Goal: Information Seeking & Learning: Find contact information

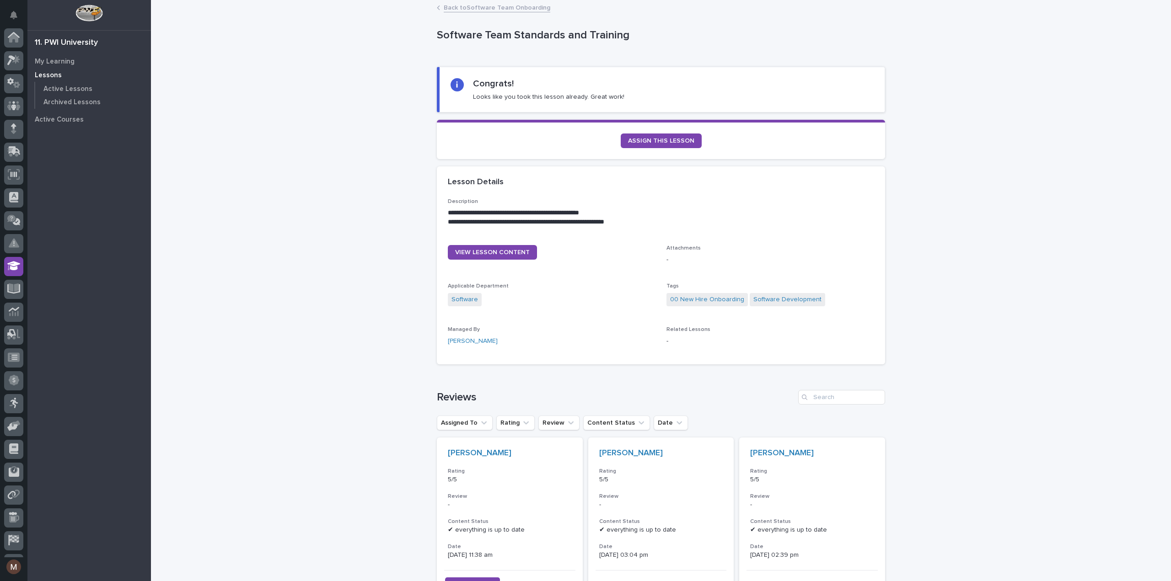
scroll to position [42, 0]
click at [11, 250] on icon at bounding box center [13, 247] width 13 height 10
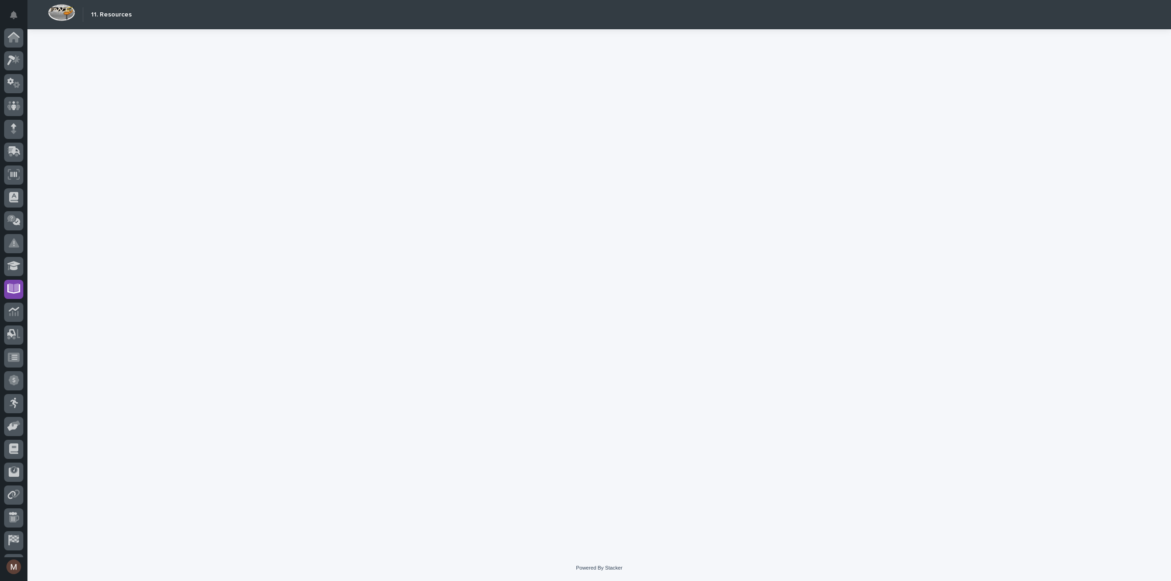
scroll to position [42, 0]
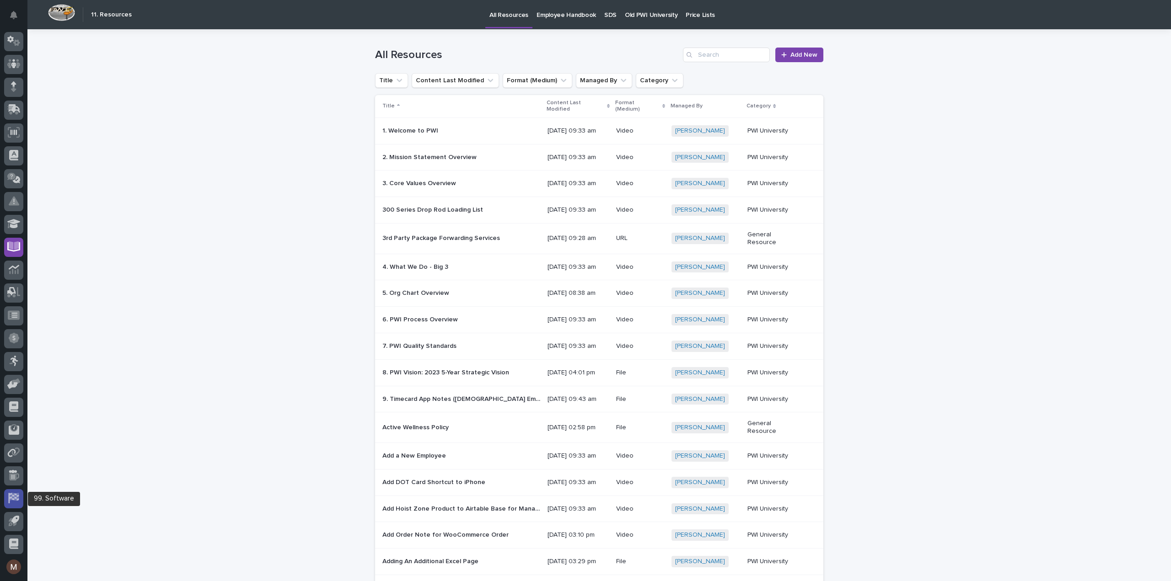
click at [11, 493] on icon at bounding box center [13, 498] width 11 height 11
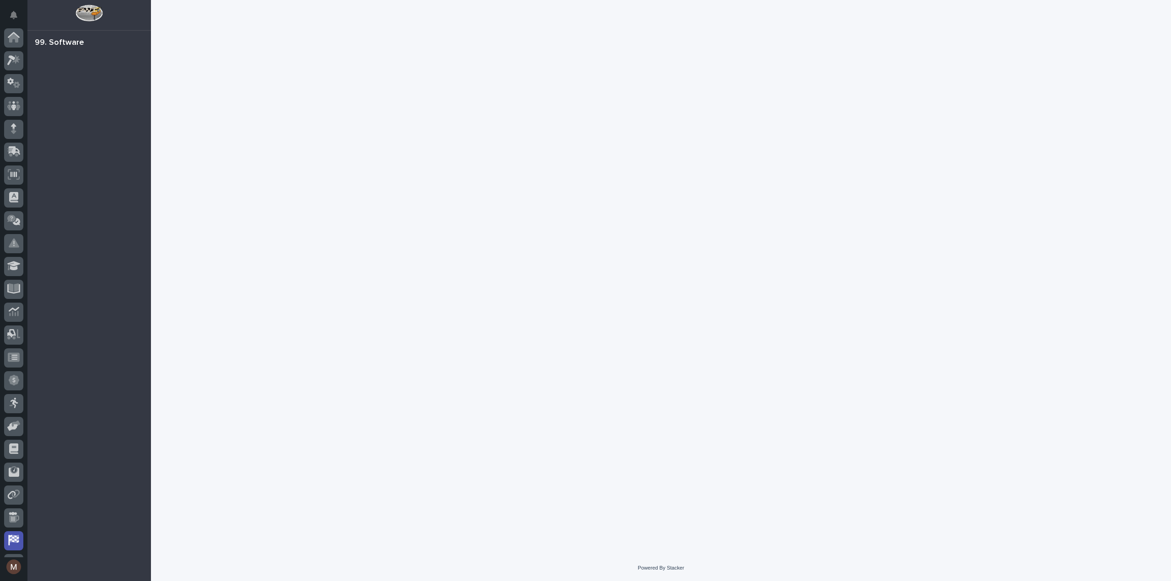
scroll to position [42, 0]
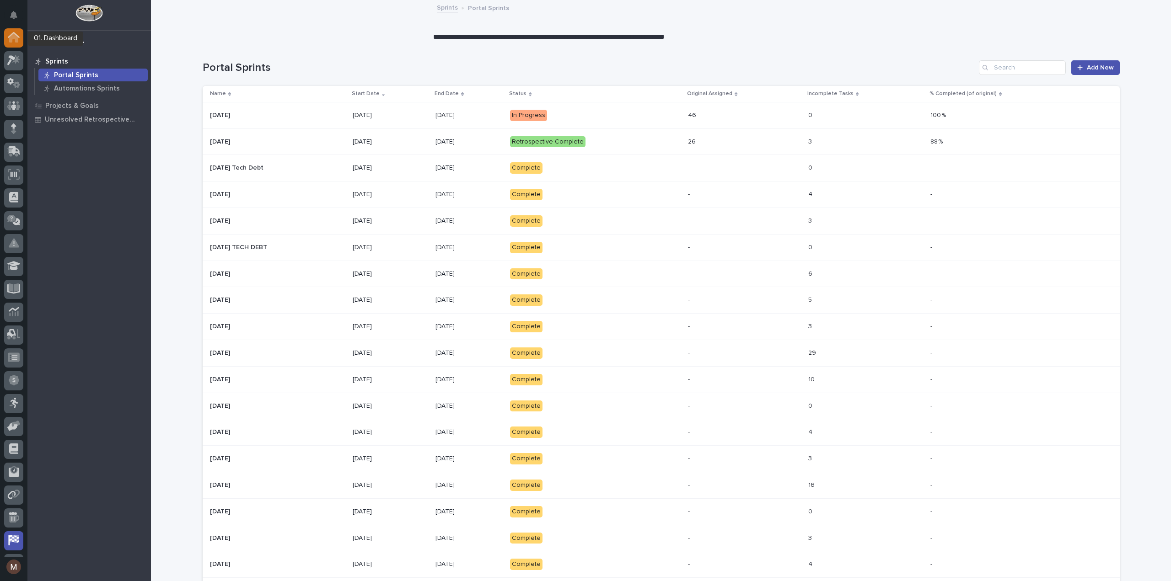
click at [16, 36] on icon at bounding box center [13, 38] width 9 height 9
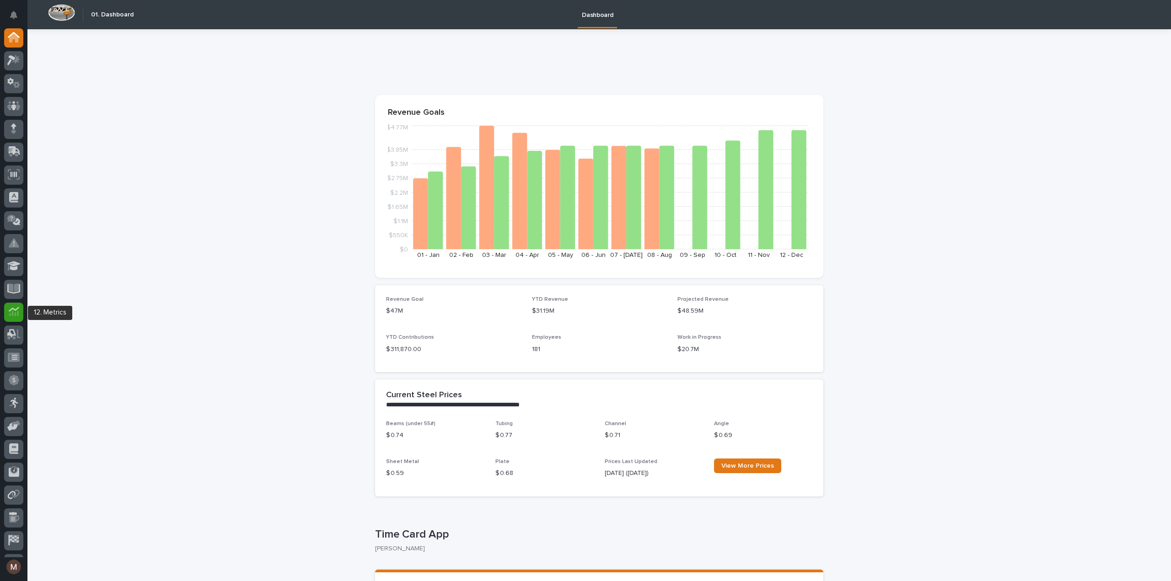
click at [12, 307] on icon at bounding box center [14, 311] width 11 height 11
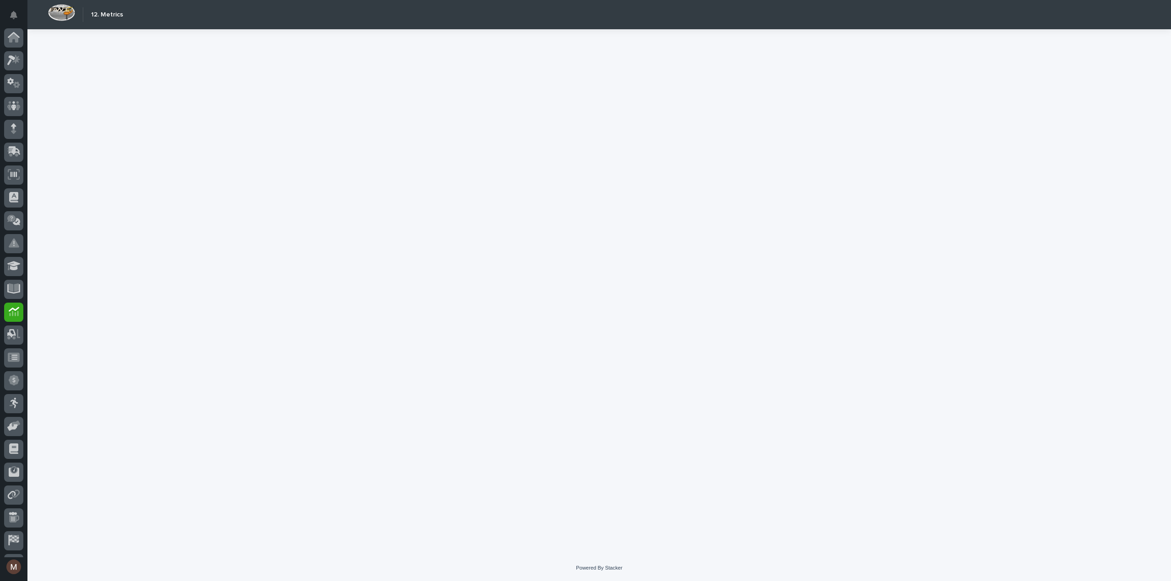
scroll to position [42, 0]
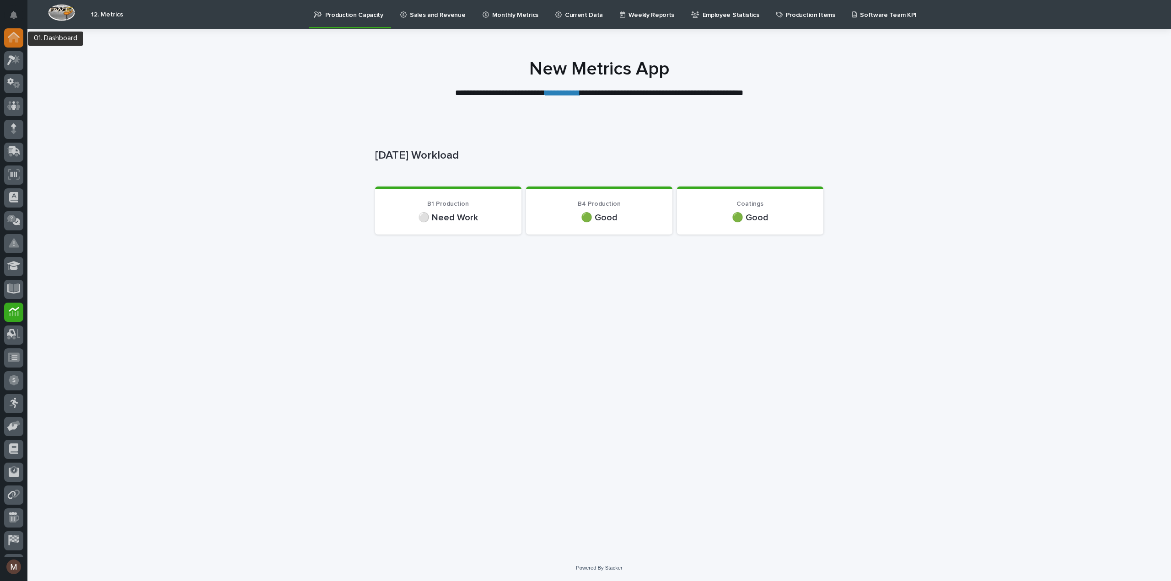
click at [12, 34] on icon at bounding box center [14, 35] width 12 height 6
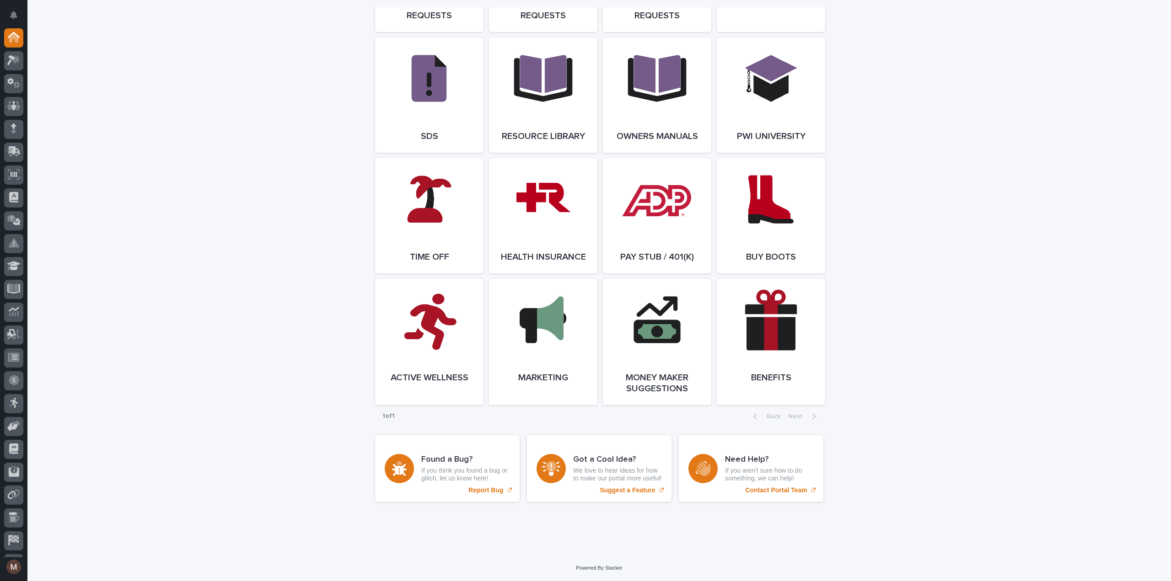
scroll to position [1576, 0]
click at [421, 239] on link "Open Link" at bounding box center [429, 215] width 108 height 115
click at [410, 224] on link "Open Link" at bounding box center [429, 215] width 108 height 115
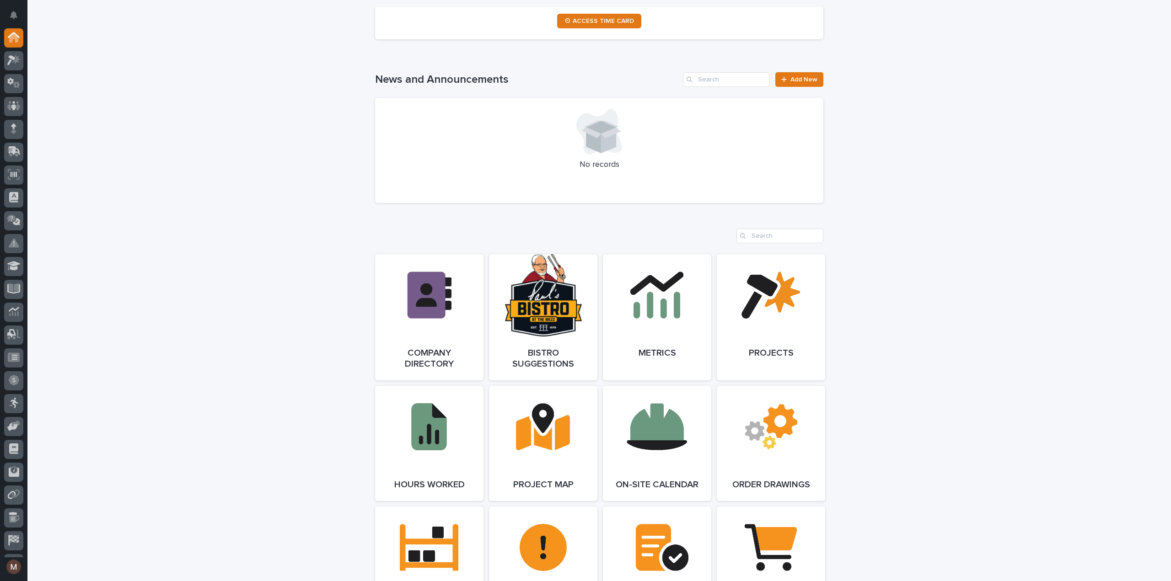
scroll to position [478, 0]
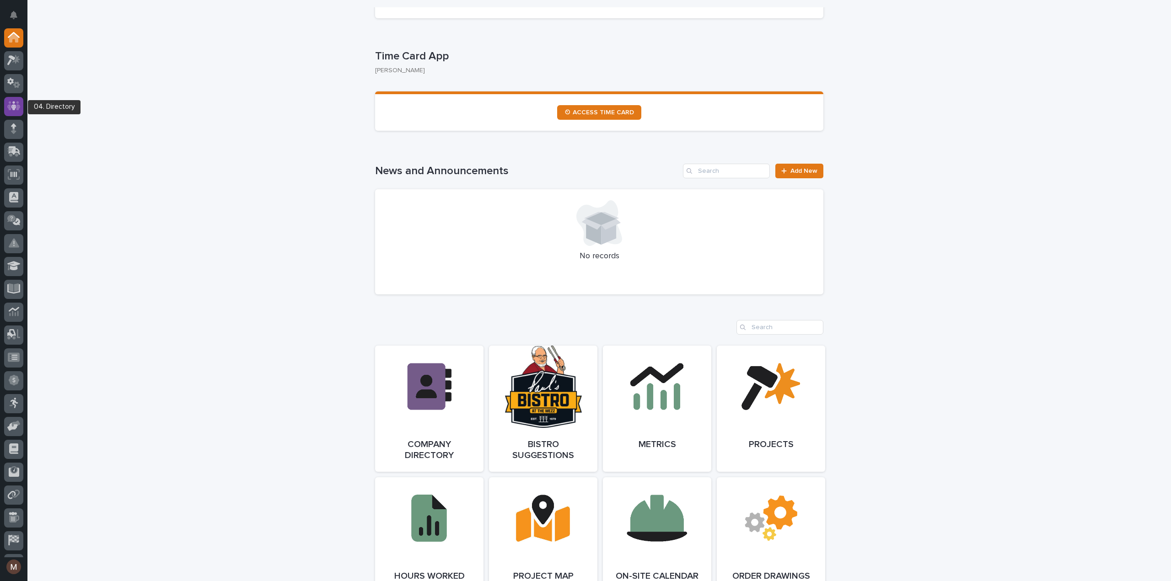
click at [16, 109] on icon at bounding box center [13, 106] width 13 height 11
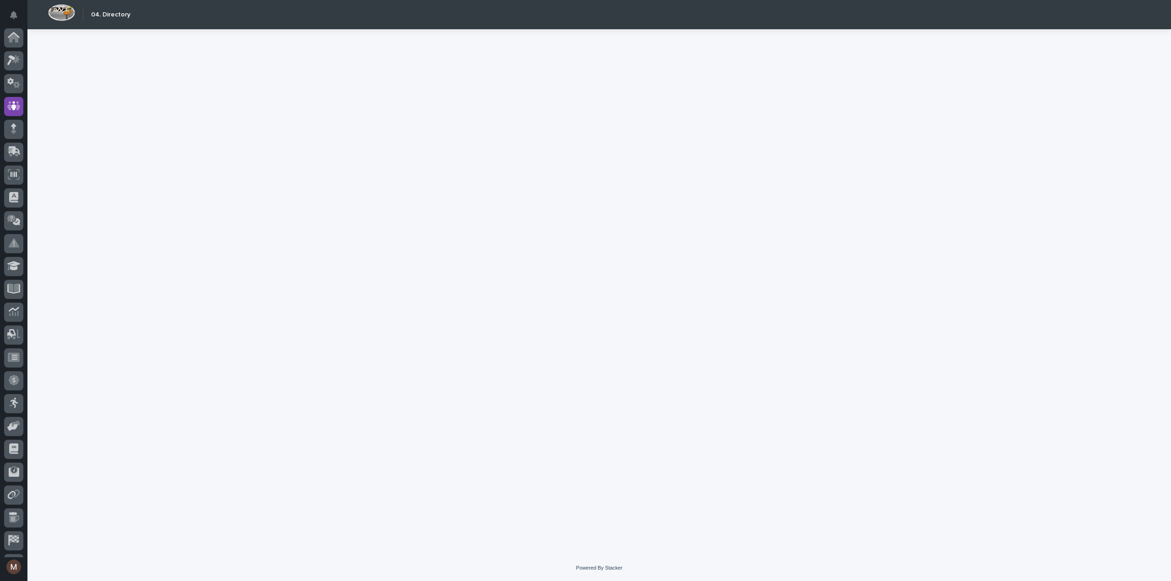
scroll to position [42, 0]
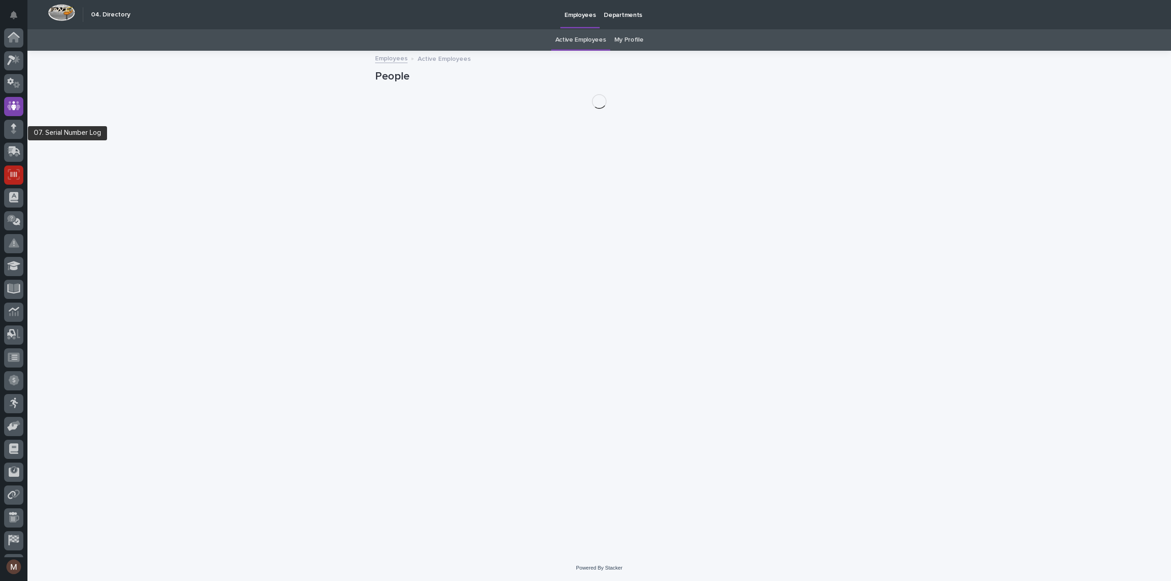
scroll to position [42, 0]
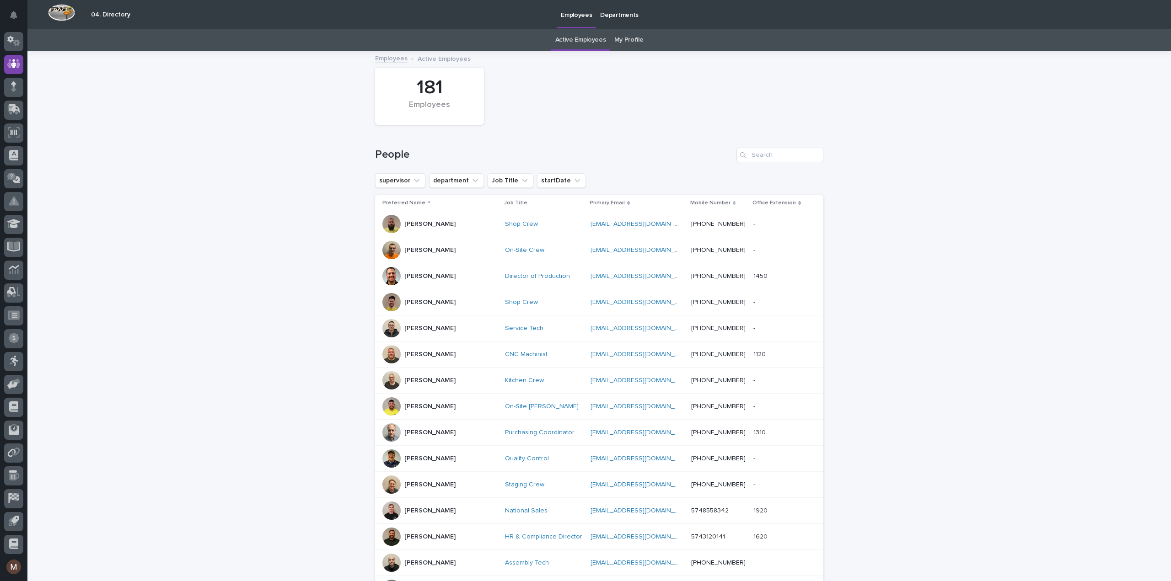
click at [609, 19] on p "Departments" at bounding box center [619, 9] width 38 height 19
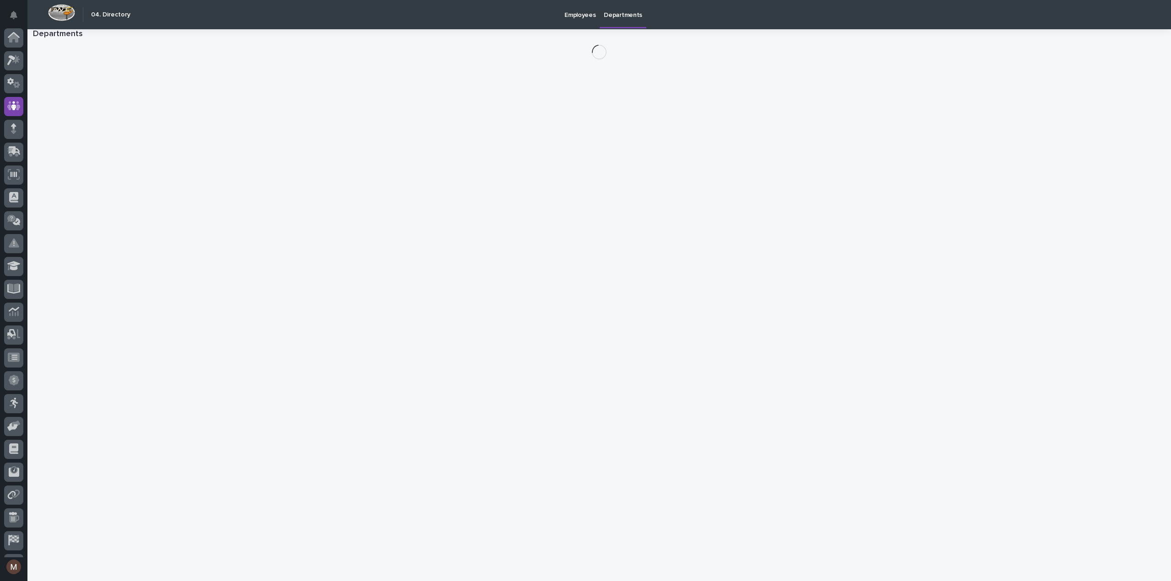
scroll to position [42, 0]
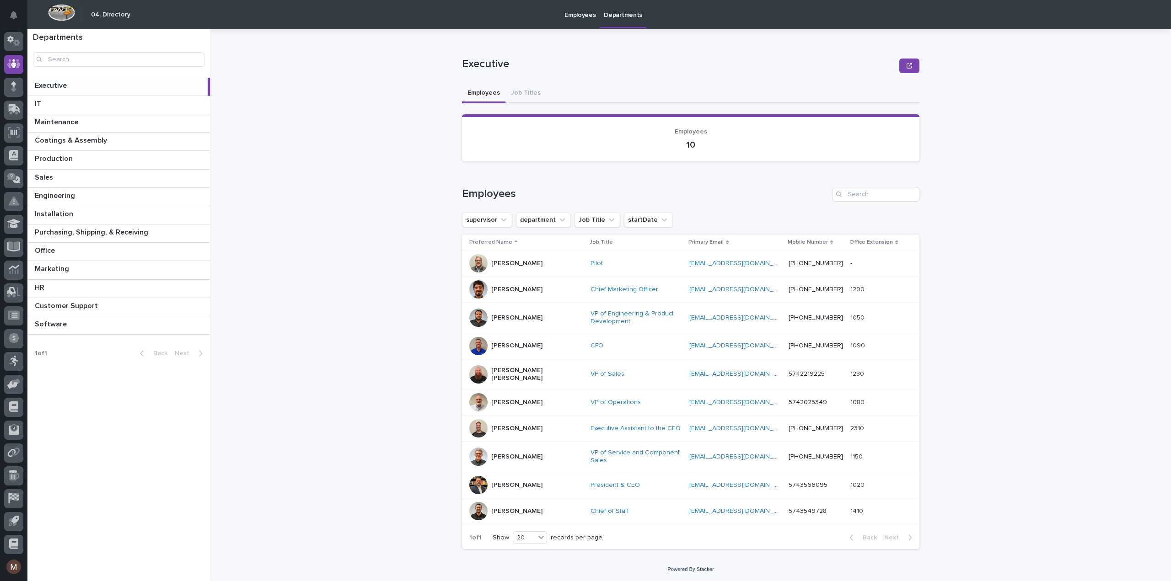
click at [89, 86] on p at bounding box center [119, 85] width 169 height 9
click at [507, 508] on p "[PERSON_NAME]" at bounding box center [516, 512] width 51 height 8
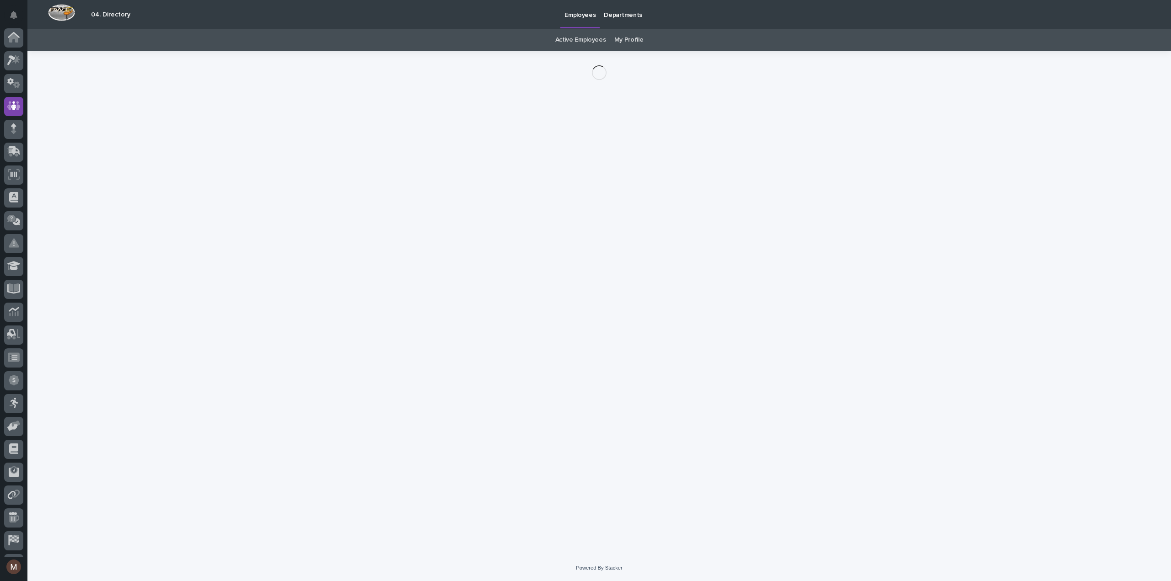
scroll to position [42, 0]
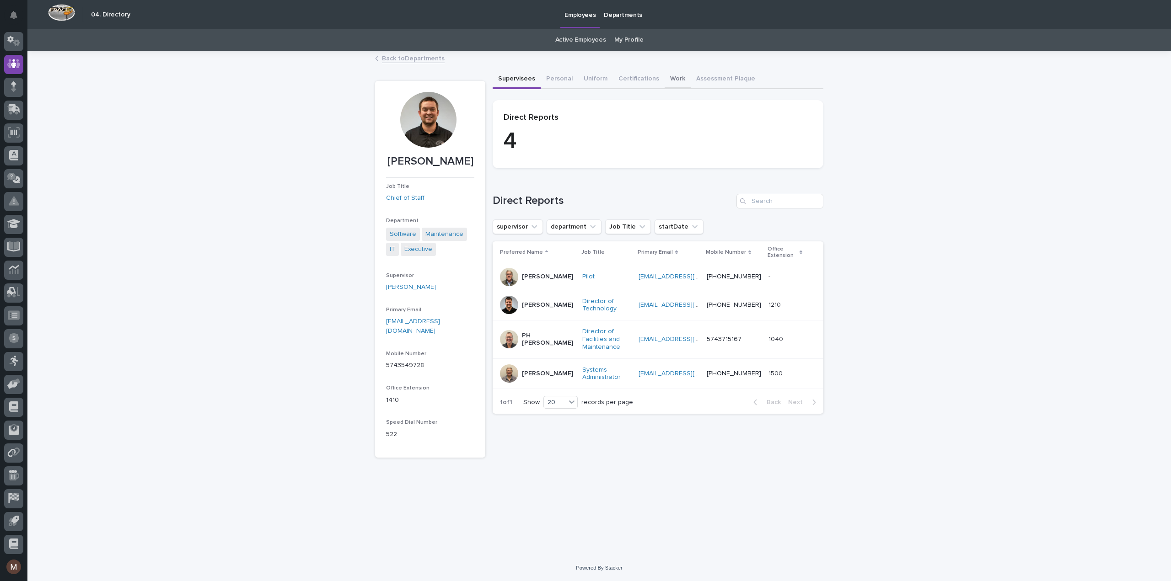
click at [672, 76] on button "Work" at bounding box center [678, 79] width 26 height 19
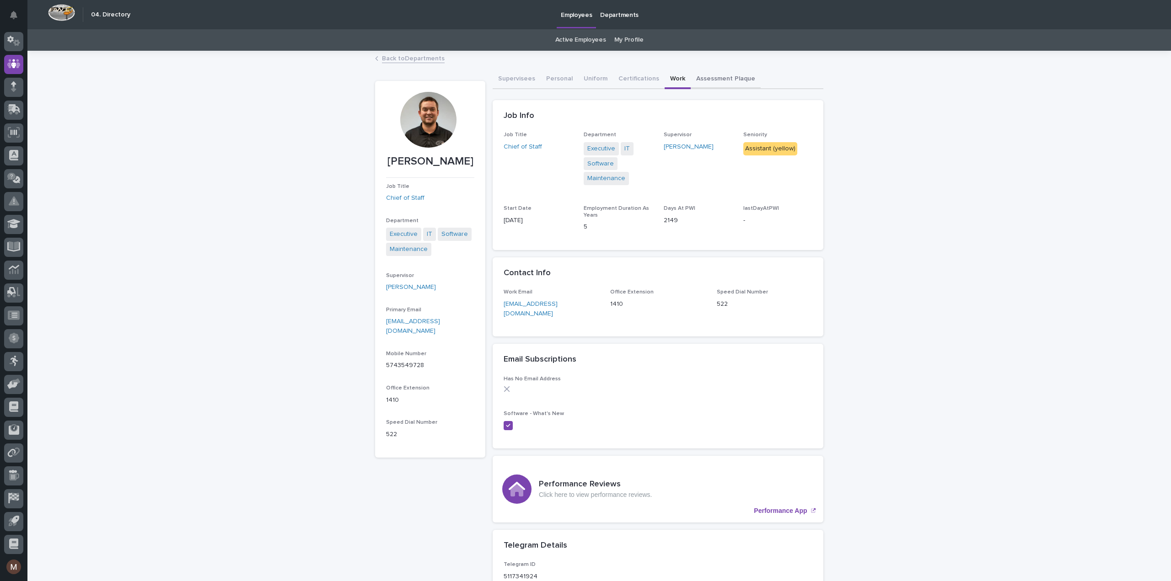
click at [697, 77] on button "Assessment Plaque" at bounding box center [726, 79] width 70 height 19
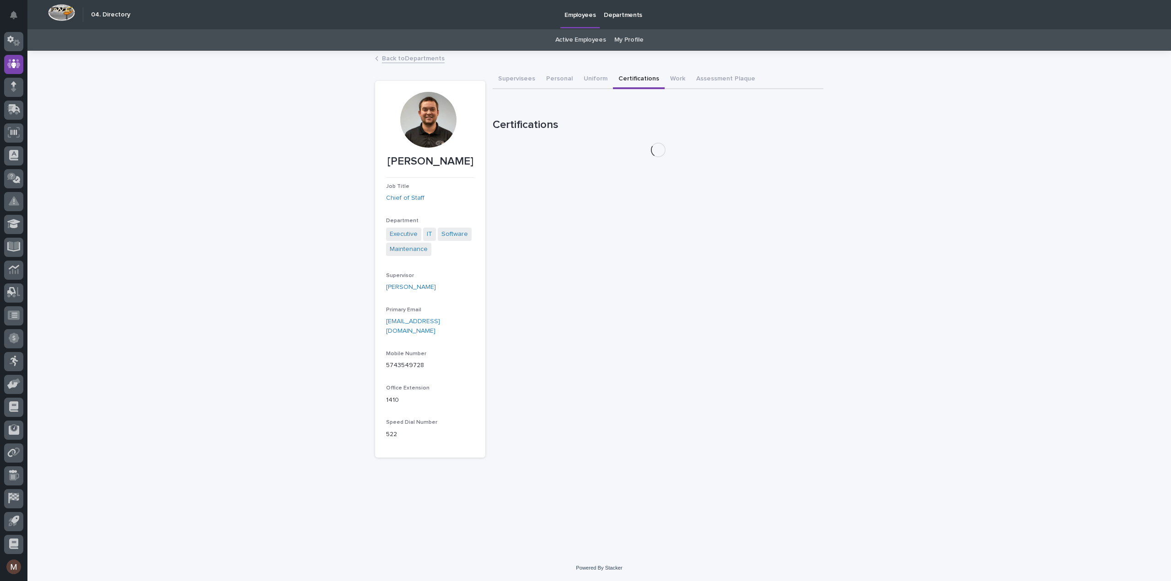
click at [637, 75] on button "Certifications" at bounding box center [639, 79] width 52 height 19
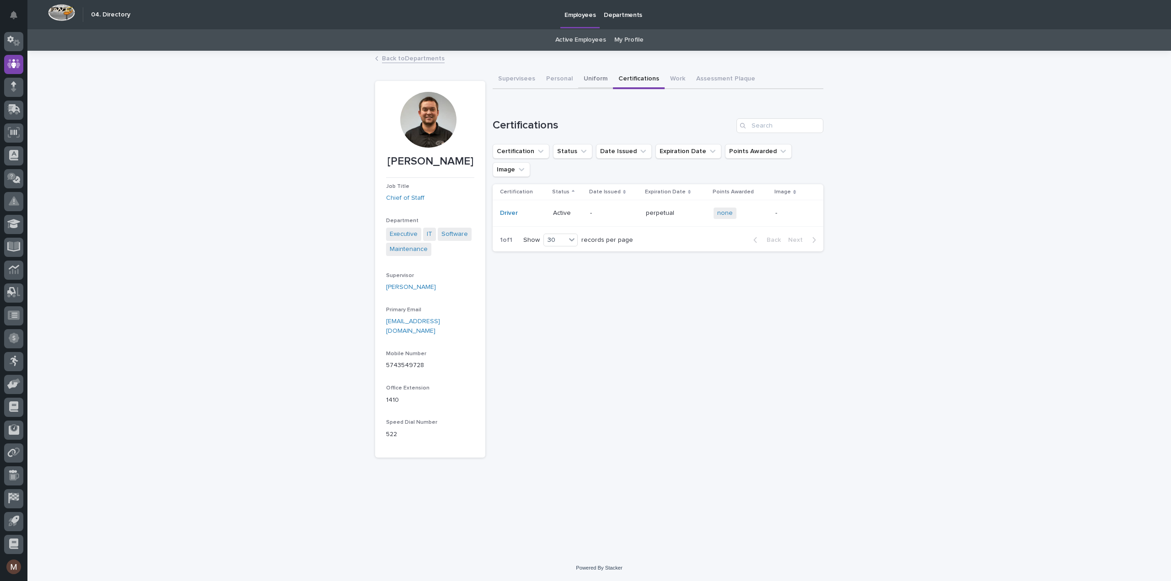
click at [589, 81] on button "Uniform" at bounding box center [595, 79] width 35 height 19
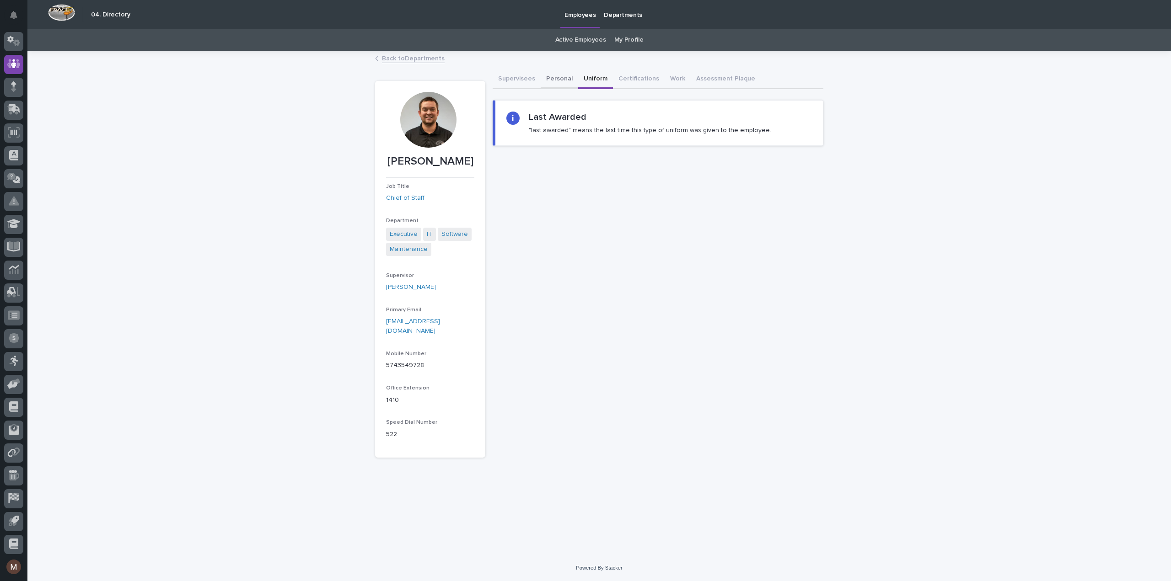
click at [556, 77] on button "Personal" at bounding box center [560, 79] width 38 height 19
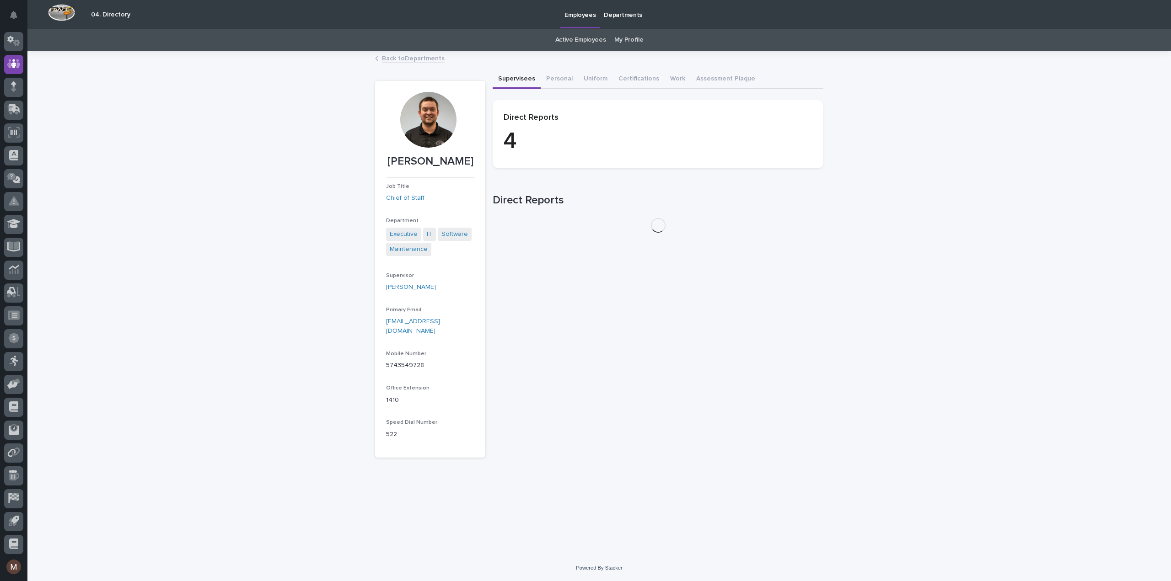
click at [526, 77] on button "Supervisees" at bounding box center [517, 79] width 48 height 19
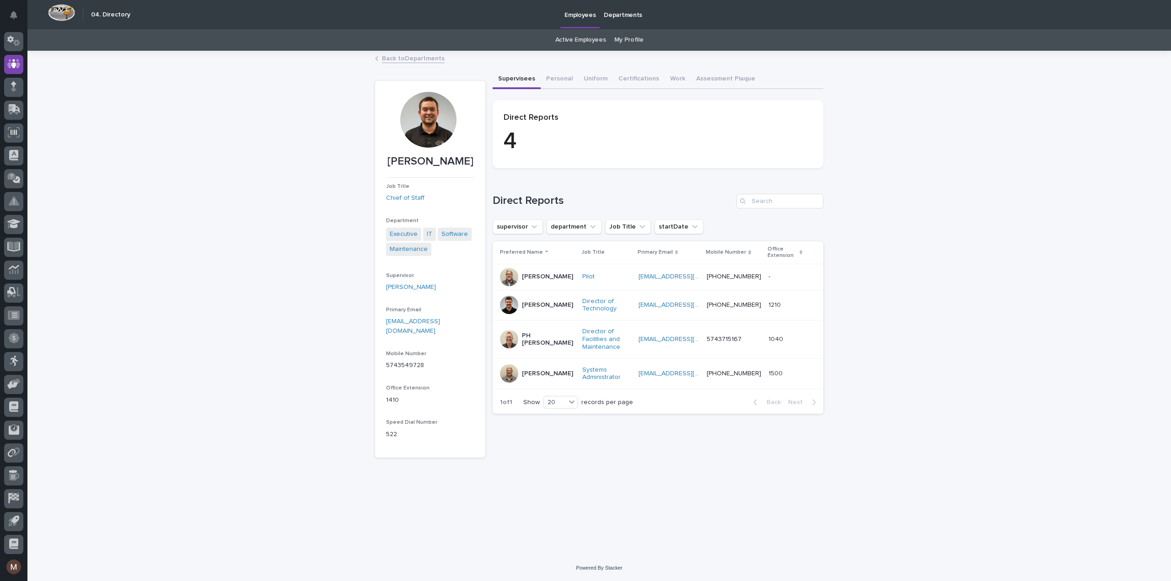
click at [628, 38] on link "My Profile" at bounding box center [628, 39] width 29 height 21
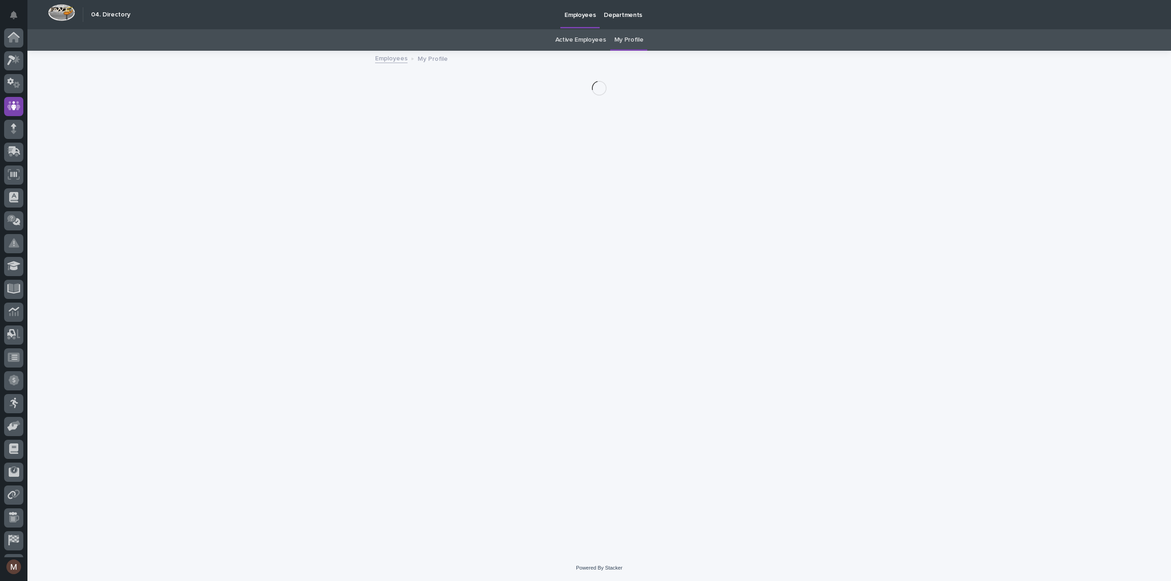
scroll to position [42, 0]
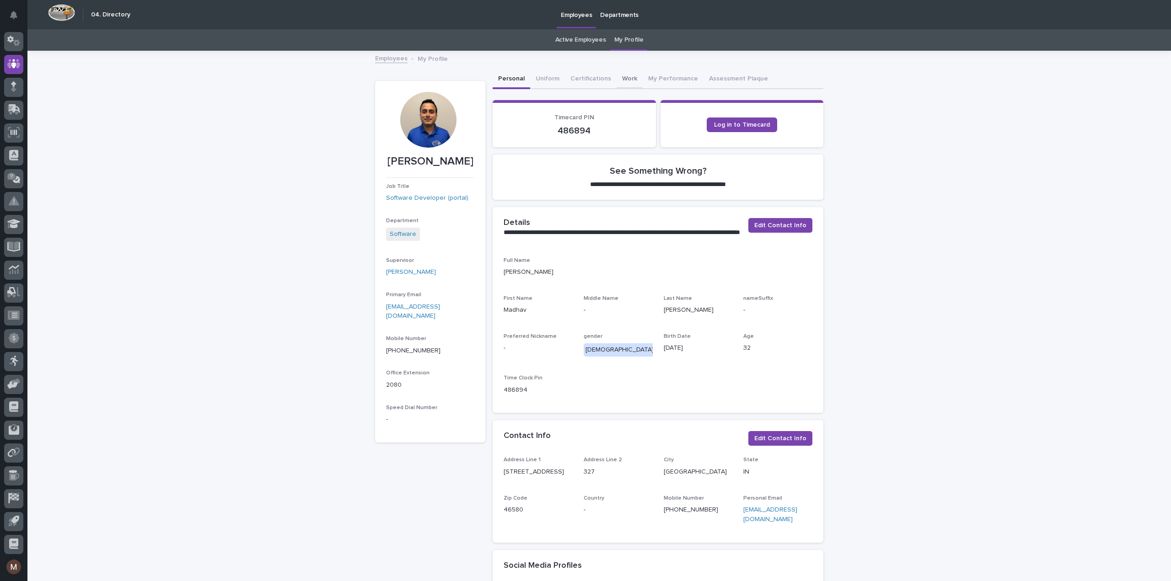
click at [619, 80] on button "Work" at bounding box center [630, 79] width 26 height 19
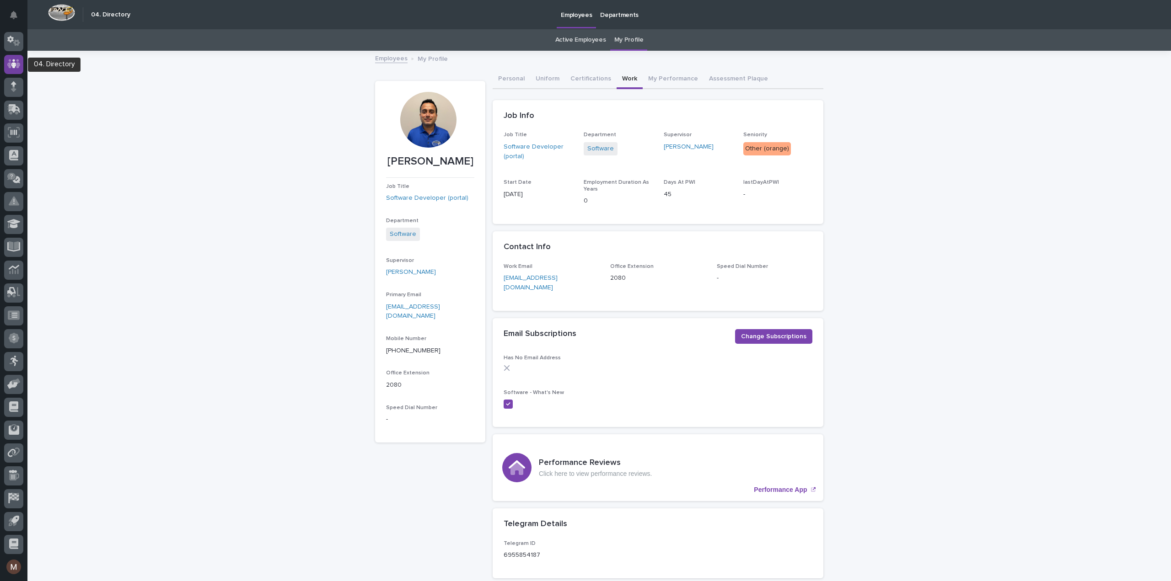
click at [18, 59] on icon at bounding box center [13, 63] width 13 height 9
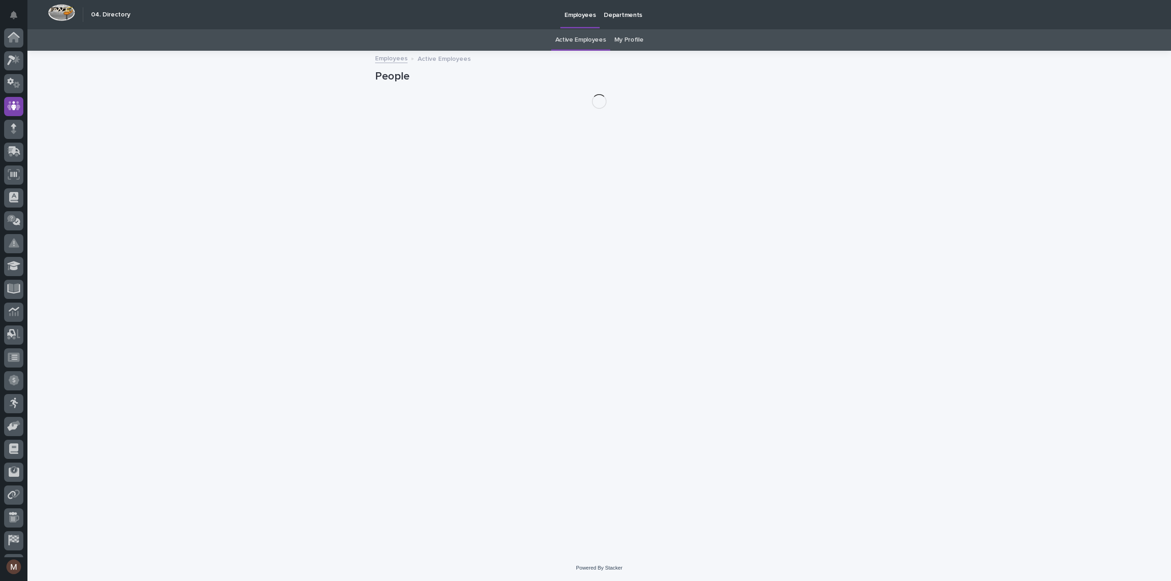
scroll to position [42, 0]
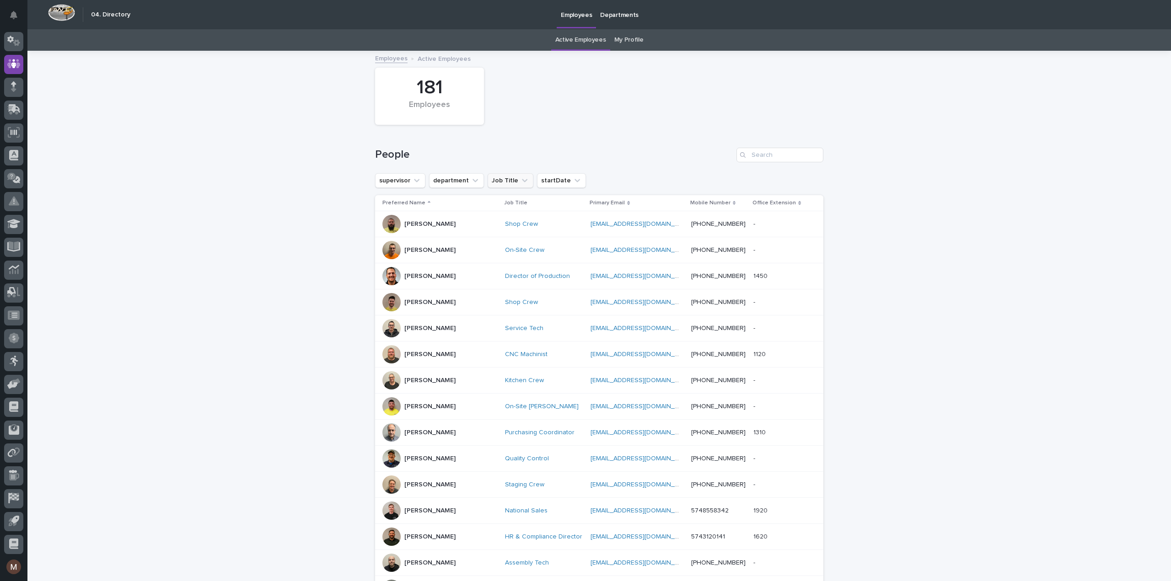
click at [520, 177] on icon "Job Title" at bounding box center [524, 180] width 9 height 9
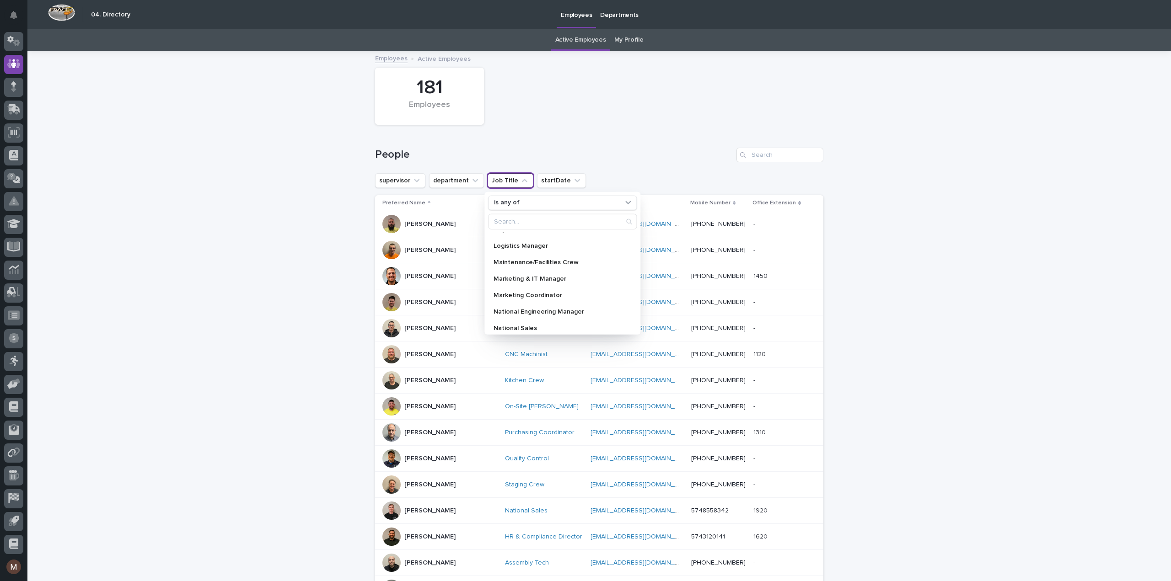
scroll to position [457, 0]
click at [533, 276] on p "Office Manager" at bounding box center [558, 276] width 129 height 6
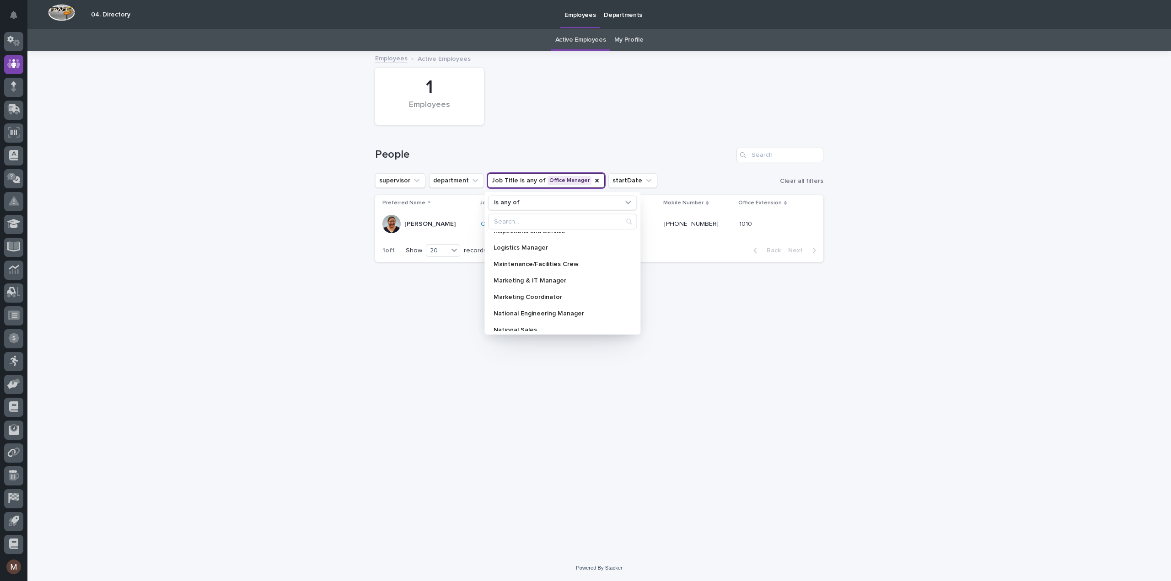
scroll to position [357, 0]
click at [530, 265] on div "Logistics Manager" at bounding box center [562, 261] width 149 height 15
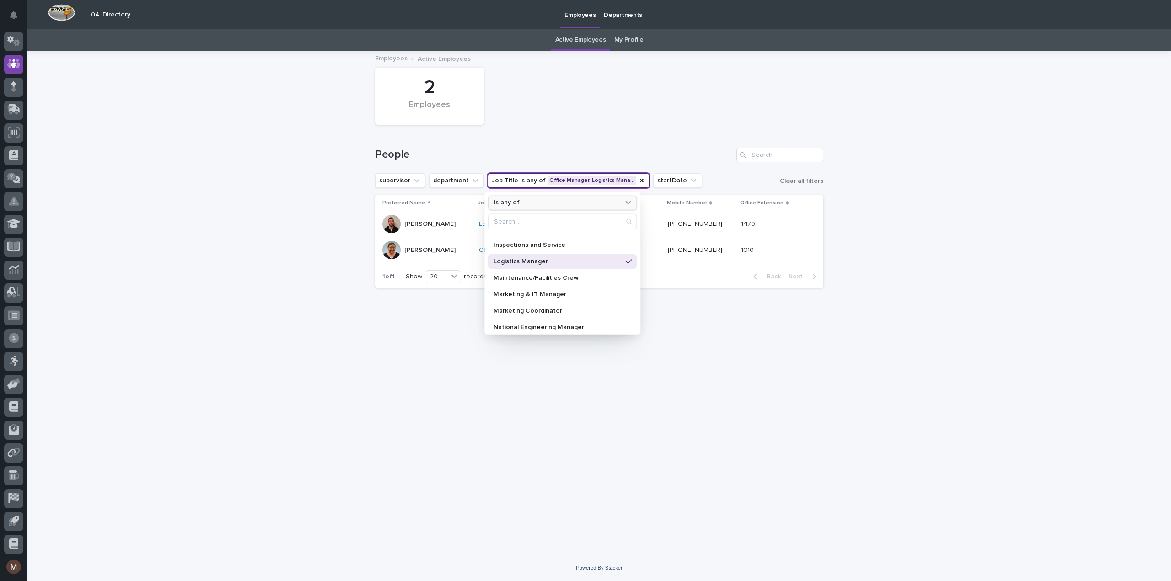
click at [566, 204] on div "is any of" at bounding box center [556, 203] width 133 height 10
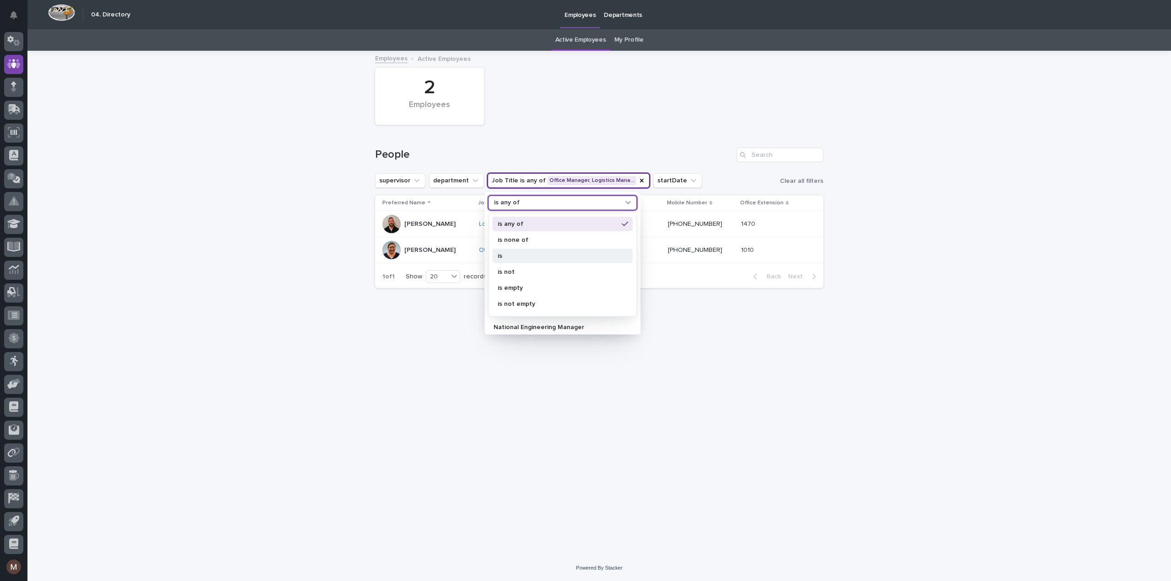
click at [519, 253] on p "is" at bounding box center [558, 255] width 120 height 6
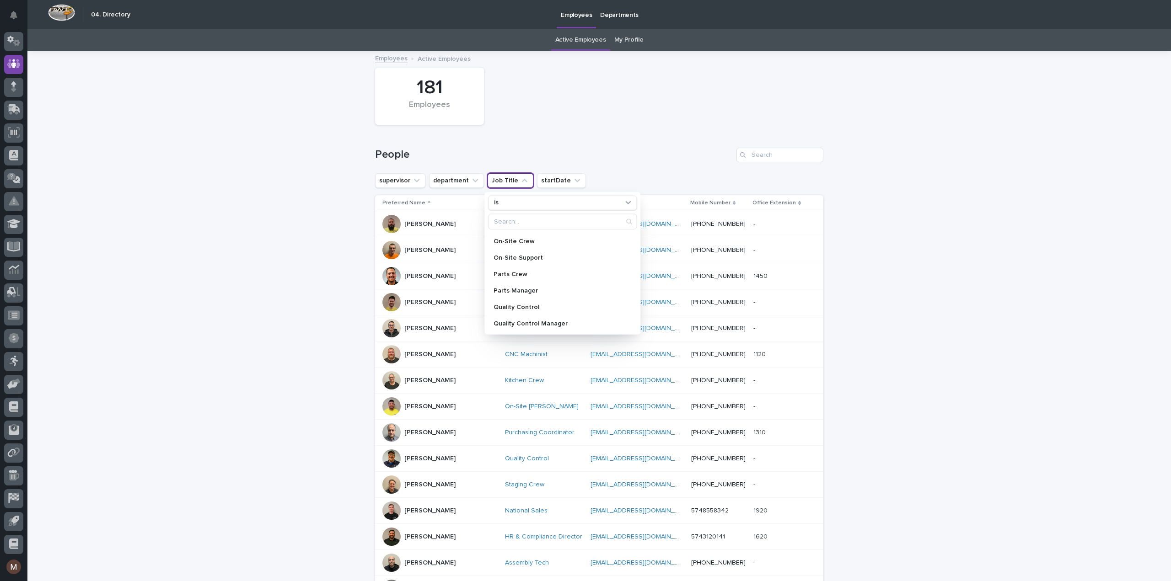
scroll to position [595, 0]
click at [531, 271] on p "Regional Sales Manager" at bounding box center [558, 270] width 129 height 6
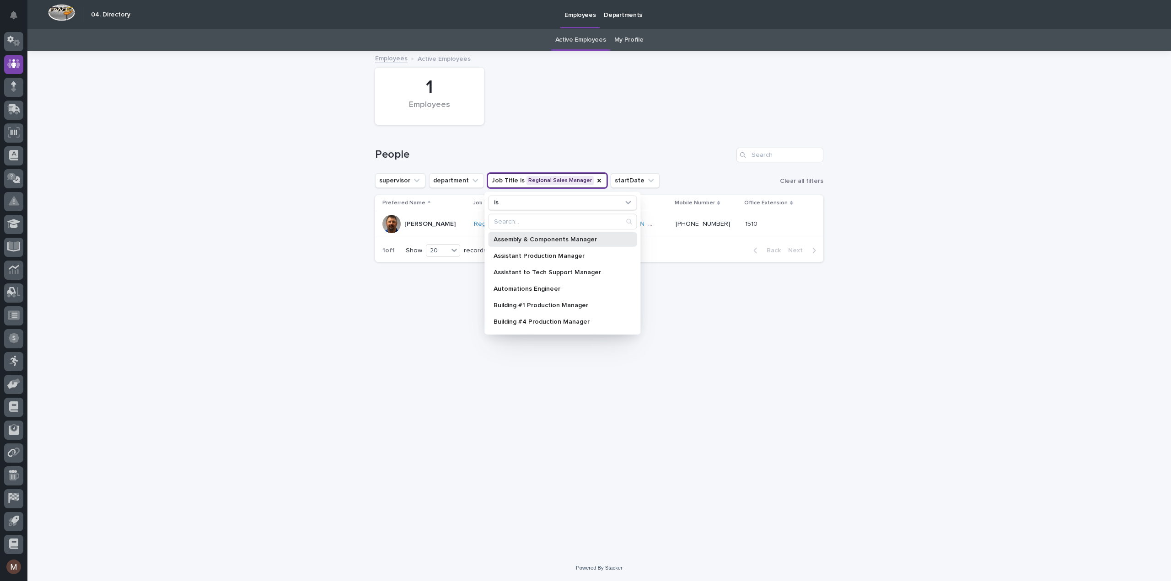
click at [538, 242] on div "Assembly & Components Manager" at bounding box center [562, 239] width 149 height 15
click at [532, 258] on p "Assistant Production Manager" at bounding box center [558, 255] width 129 height 6
click at [541, 257] on div "Customer Service Manager" at bounding box center [562, 254] width 149 height 15
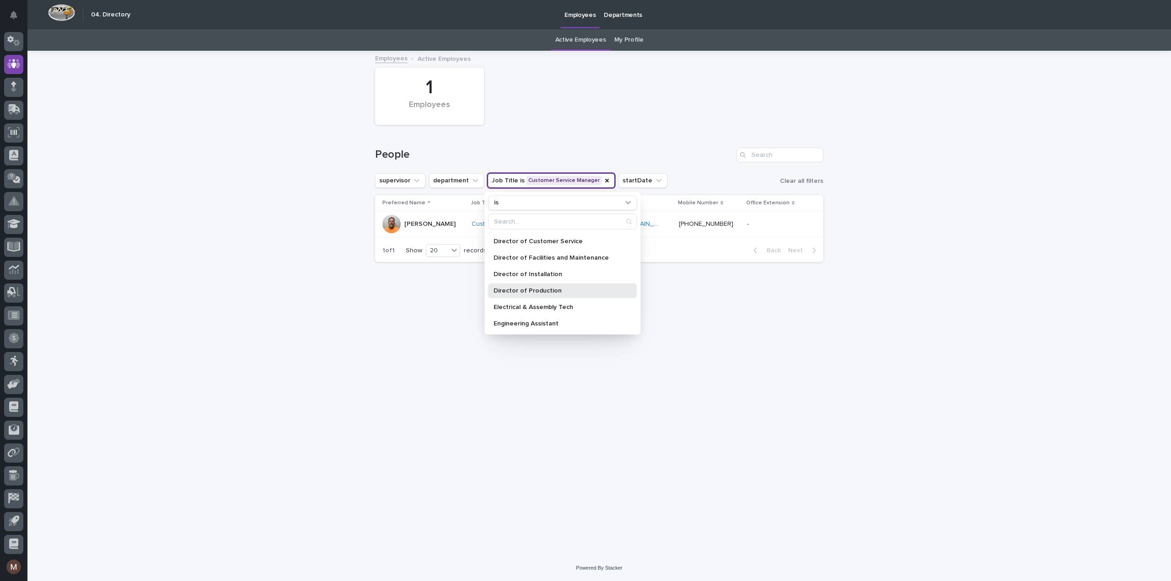
click at [542, 286] on div "Director of Production" at bounding box center [562, 290] width 149 height 15
click at [336, 368] on div "Loading... Saving… Loading... Saving… 1 Employees People supervisor department …" at bounding box center [598, 304] width 1143 height 504
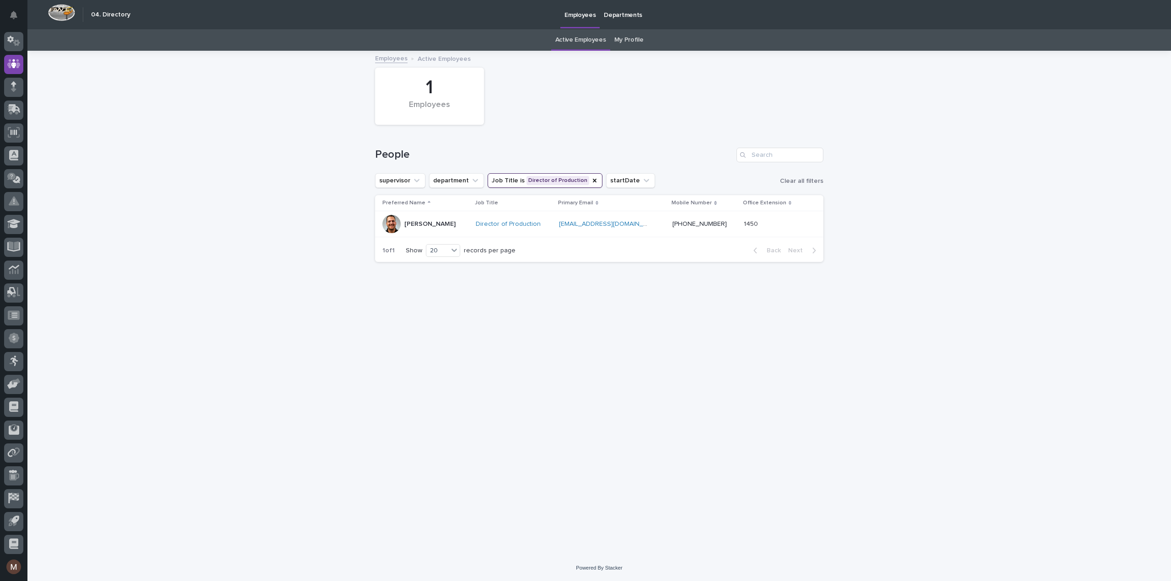
click at [432, 226] on p "[PERSON_NAME]" at bounding box center [429, 224] width 51 height 8
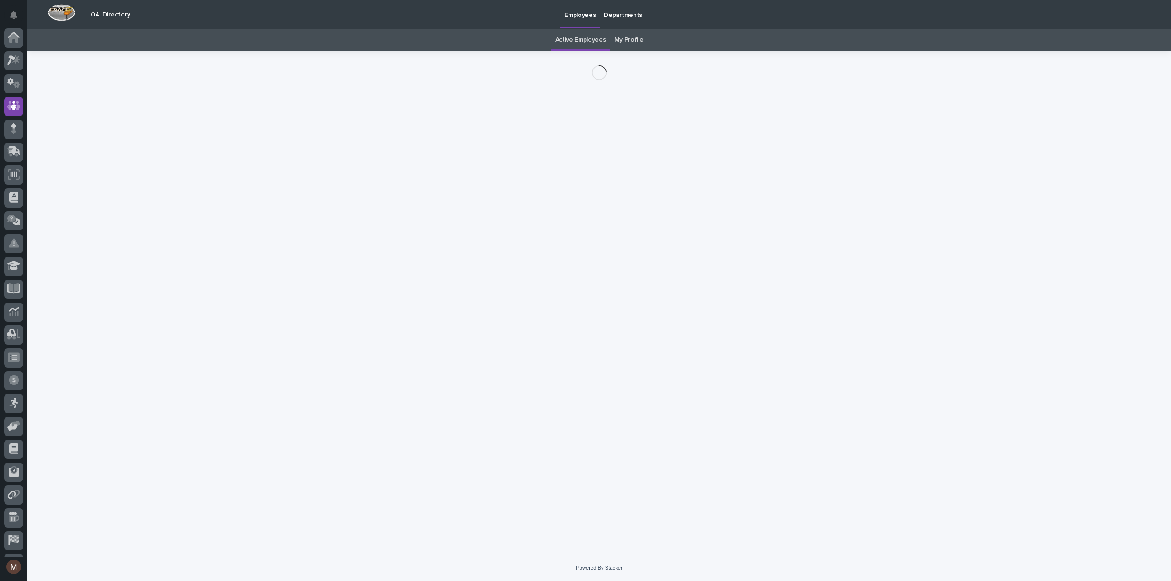
scroll to position [42, 0]
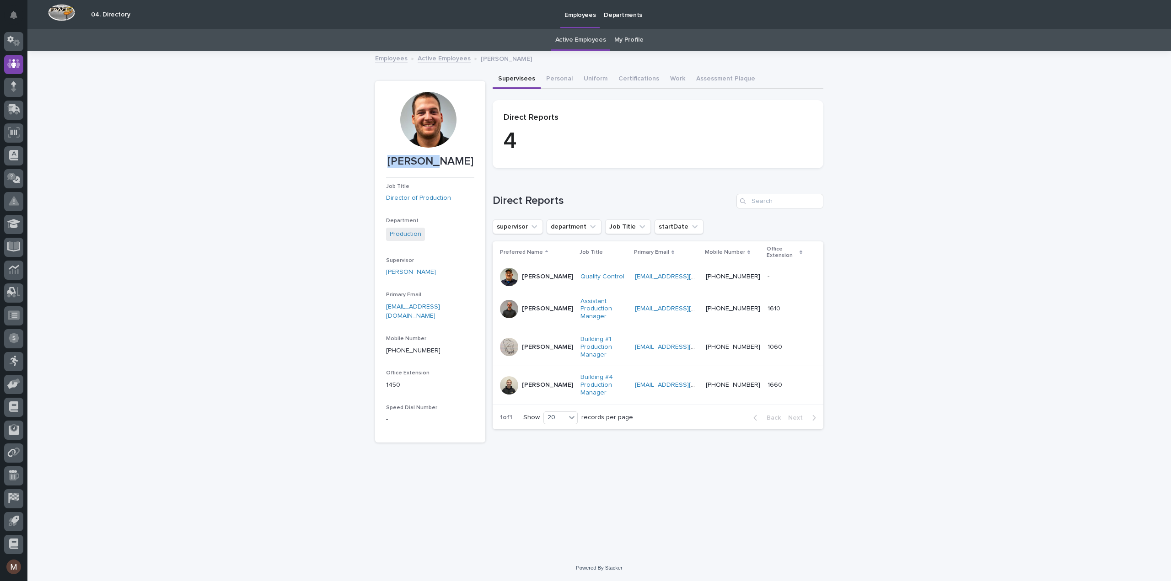
drag, startPoint x: 397, startPoint y: 158, endPoint x: 450, endPoint y: 169, distance: 54.1
click at [450, 169] on div "[PERSON_NAME]" at bounding box center [430, 163] width 88 height 17
